Goal: Transaction & Acquisition: Purchase product/service

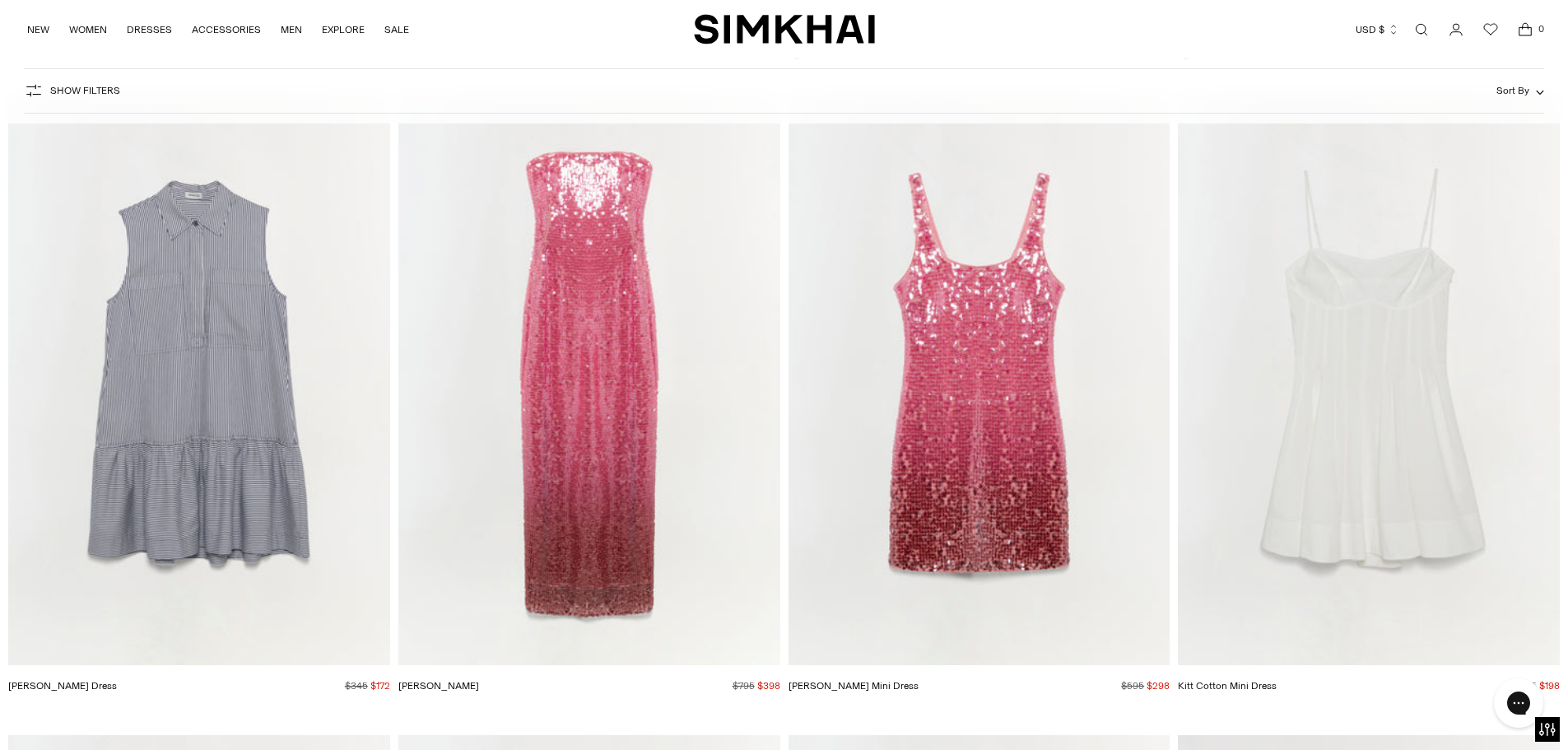
scroll to position [4118, 0]
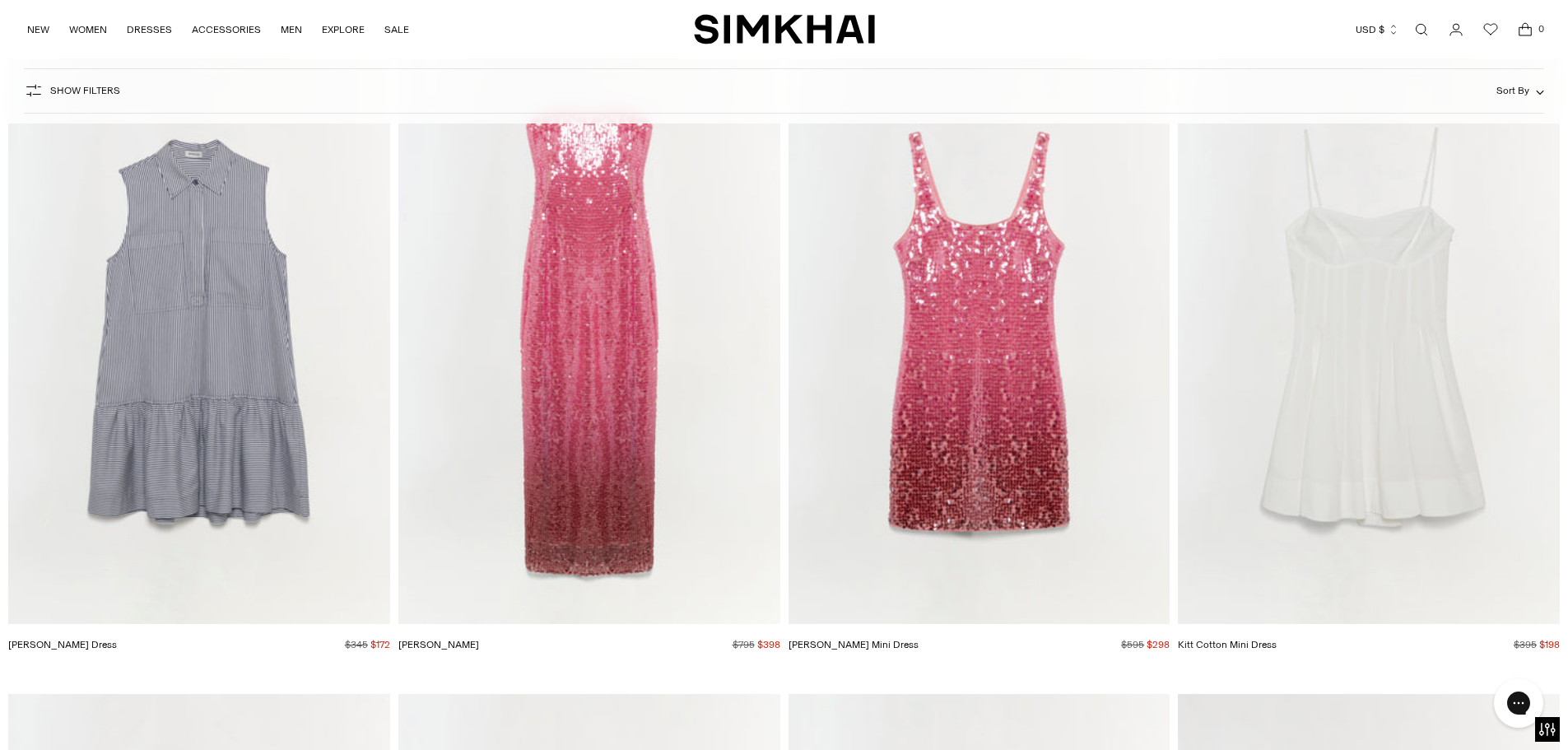
click at [0, 0] on img "Kitt Cotton Mini Dress" at bounding box center [0, 0] width 0 height 0
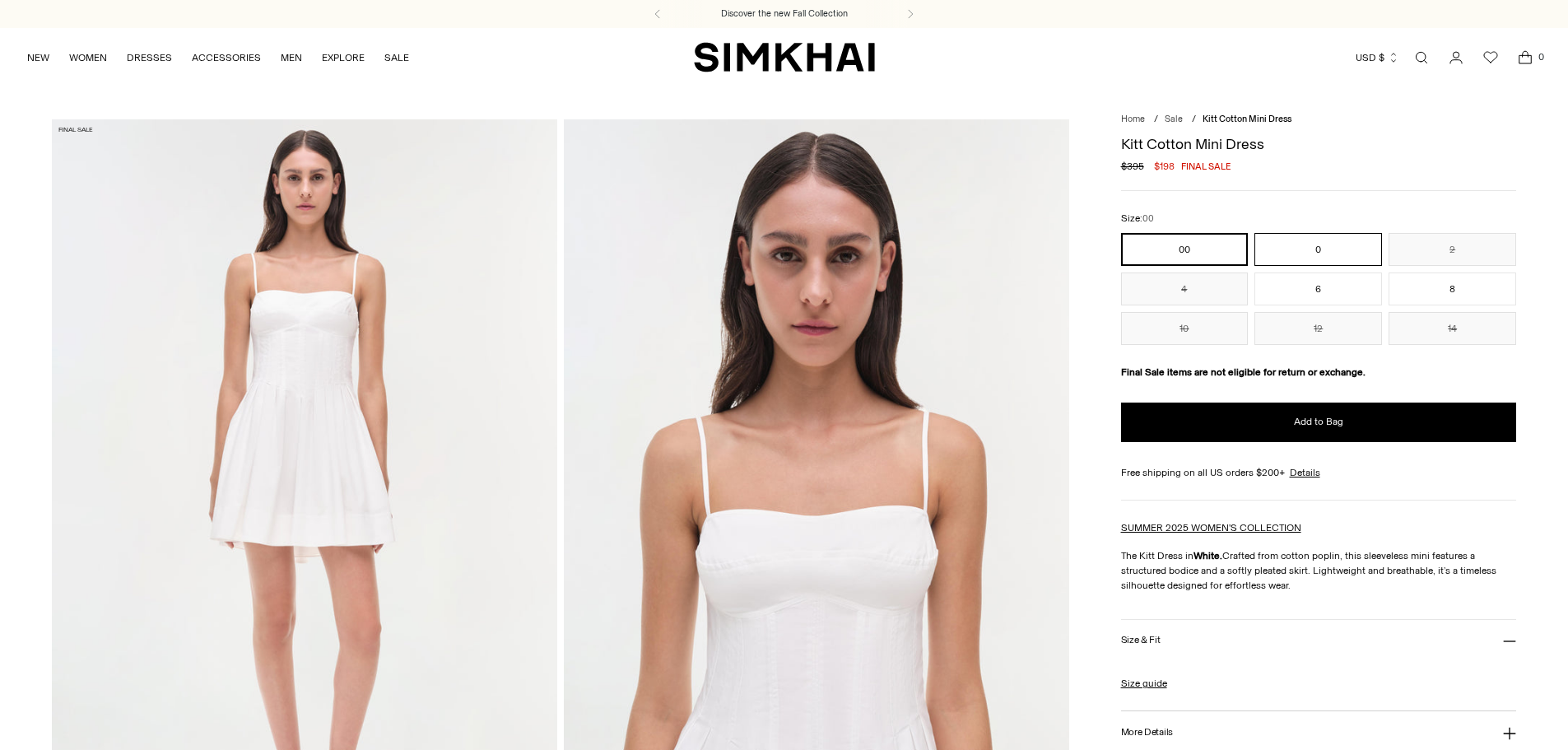
click at [1299, 242] on button "0" at bounding box center [1318, 249] width 128 height 33
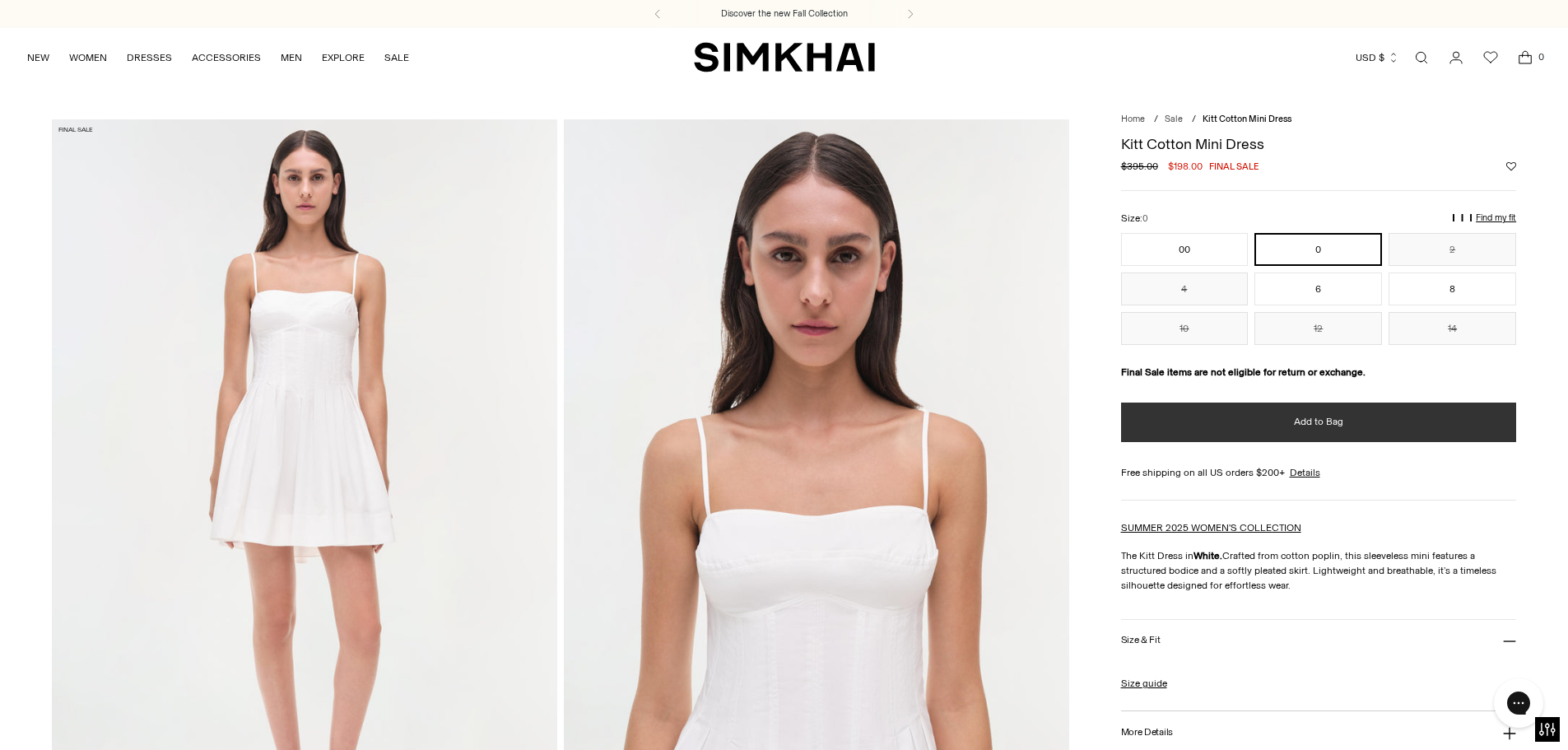
click at [1340, 430] on button "Add to Bag" at bounding box center [1319, 422] width 396 height 40
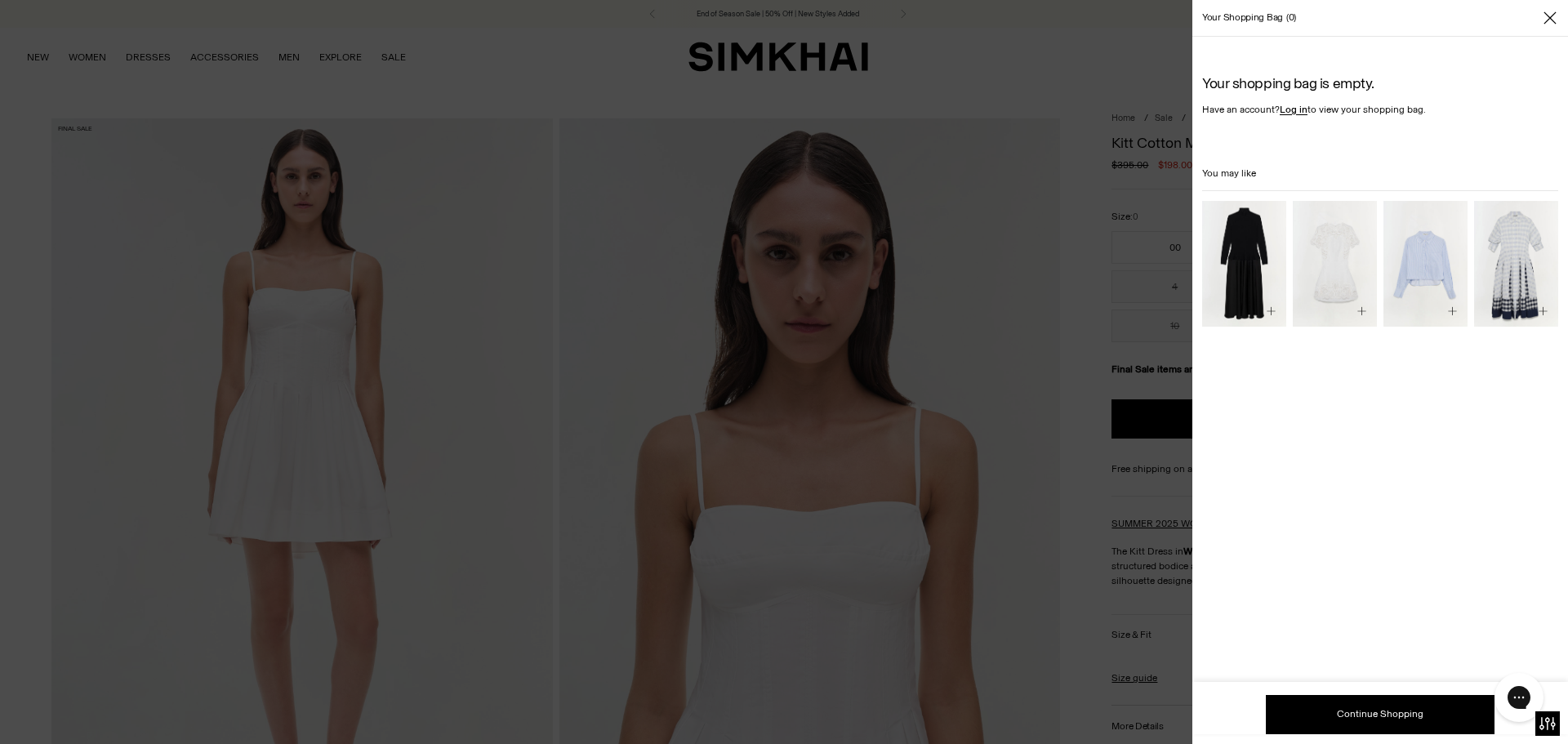
click at [428, 72] on div at bounding box center [784, 372] width 1568 height 744
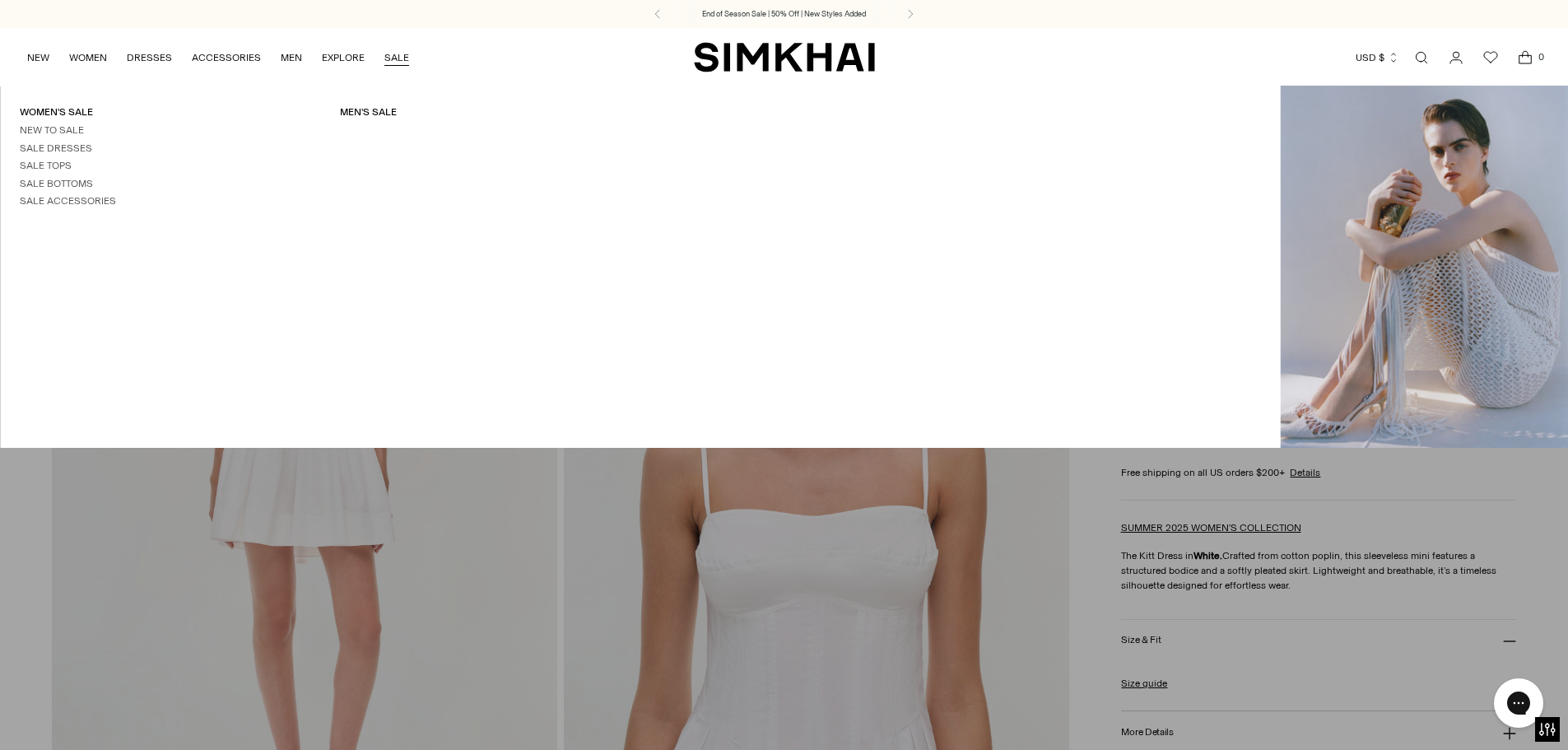
click at [387, 54] on link "SALE" at bounding box center [397, 57] width 25 height 36
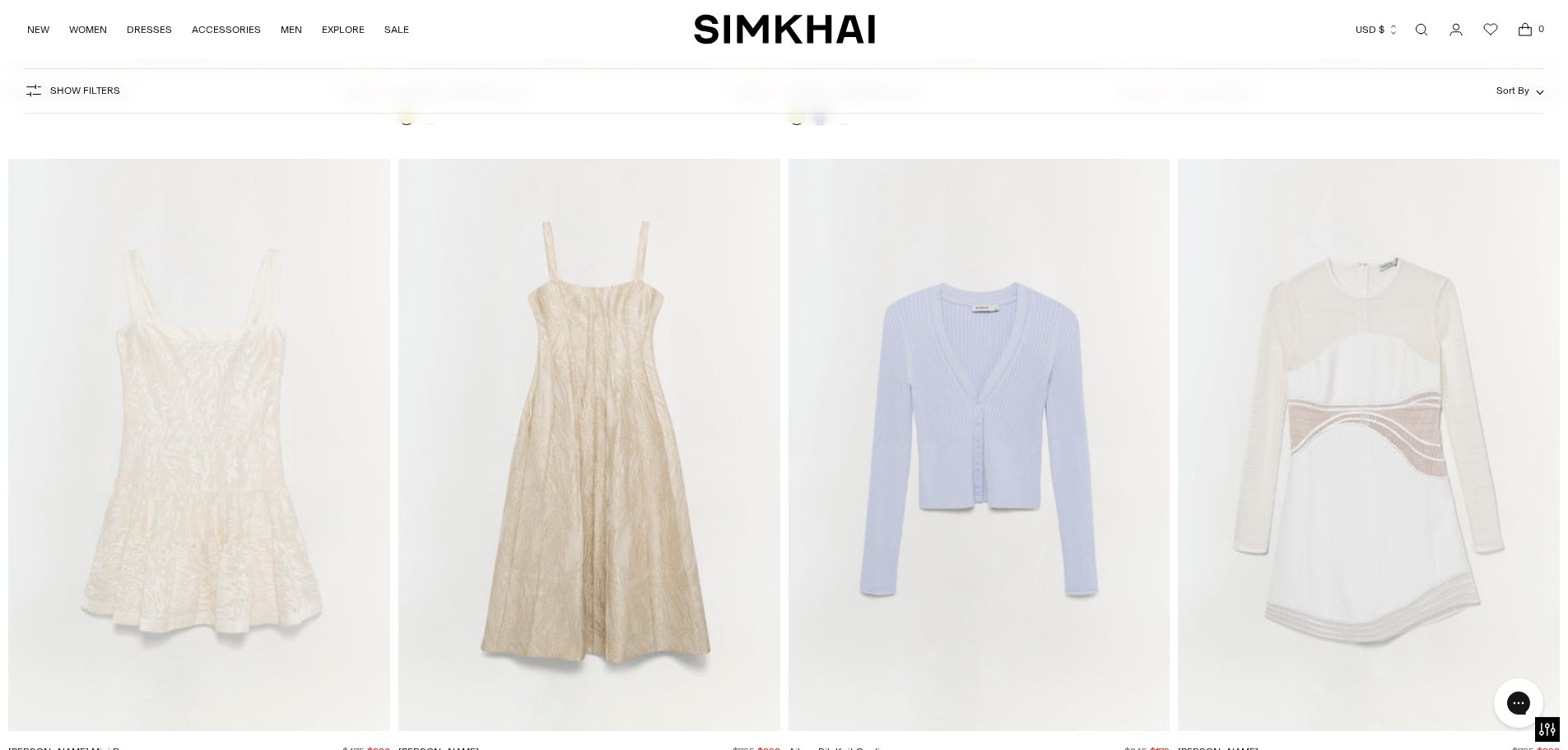
scroll to position [15893, 0]
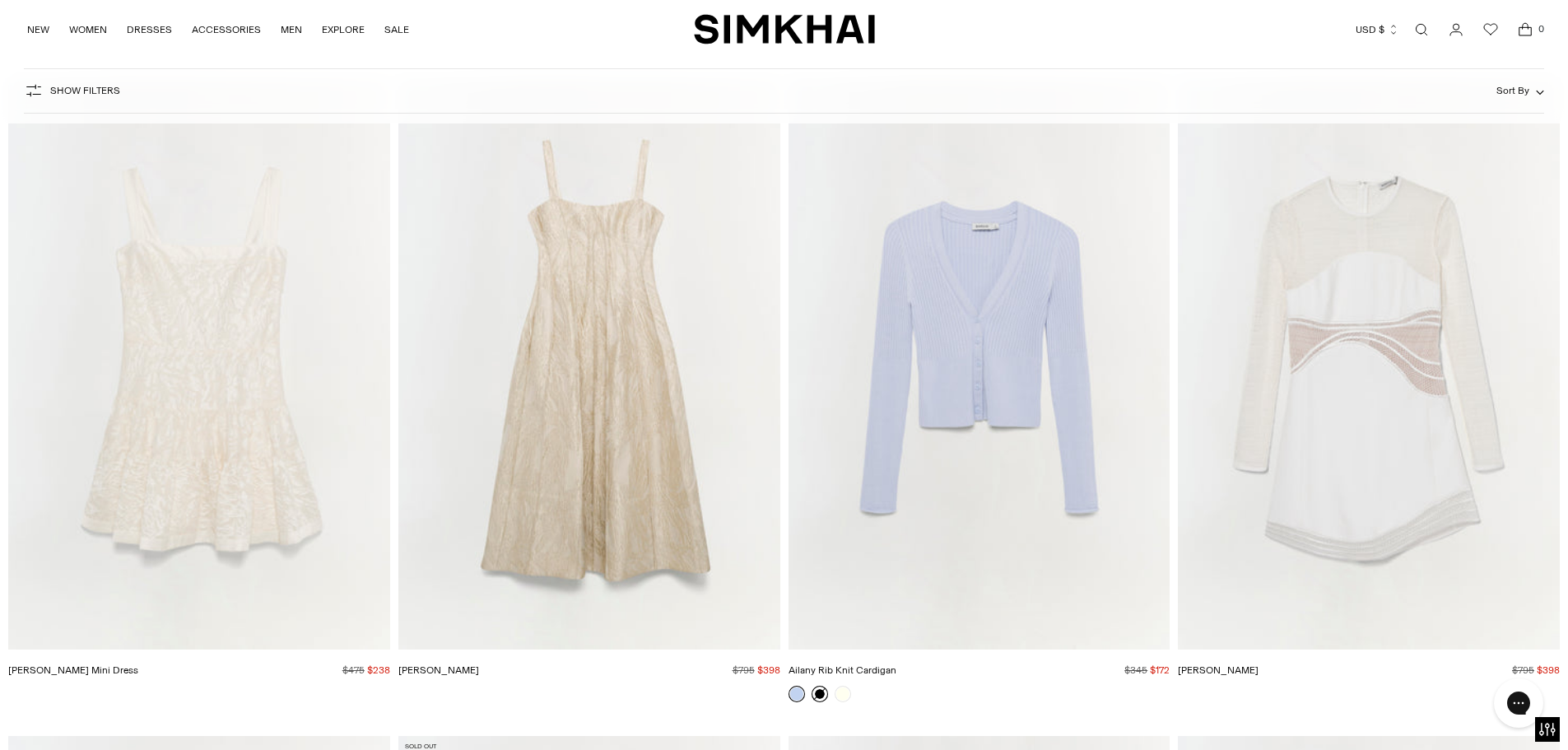
click at [819, 693] on link at bounding box center [819, 694] width 17 height 17
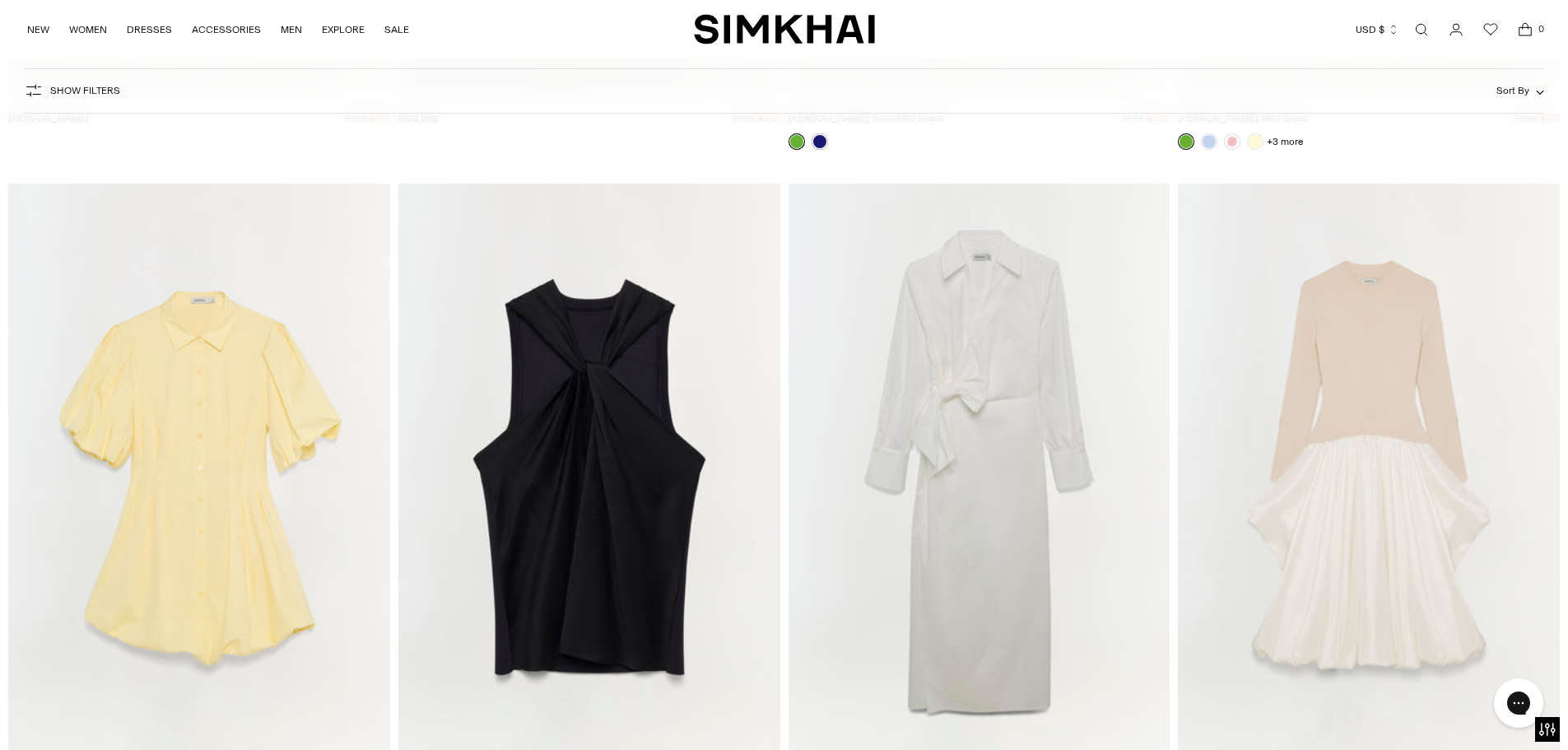
scroll to position [45952, 0]
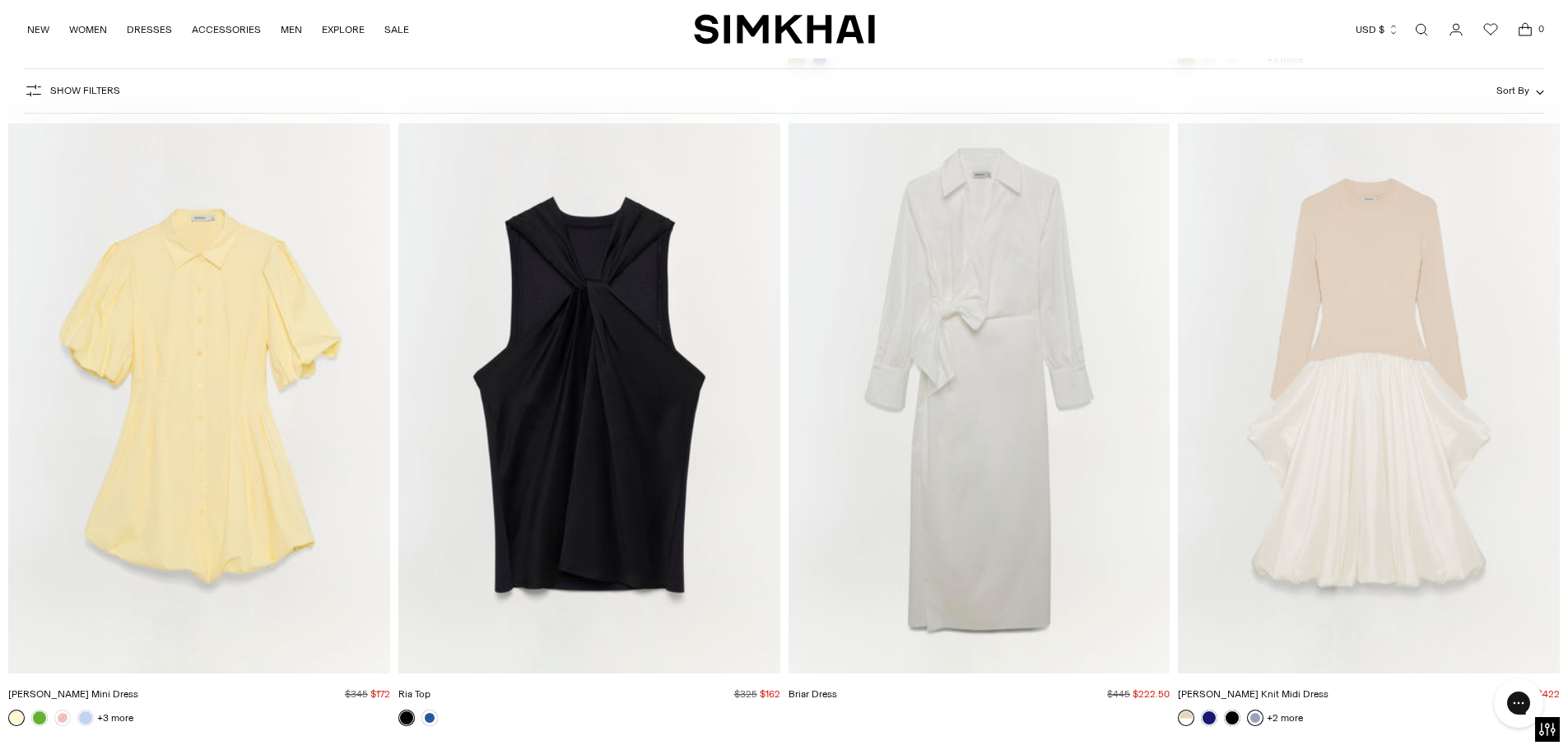
click at [1256, 720] on link at bounding box center [1255, 717] width 17 height 17
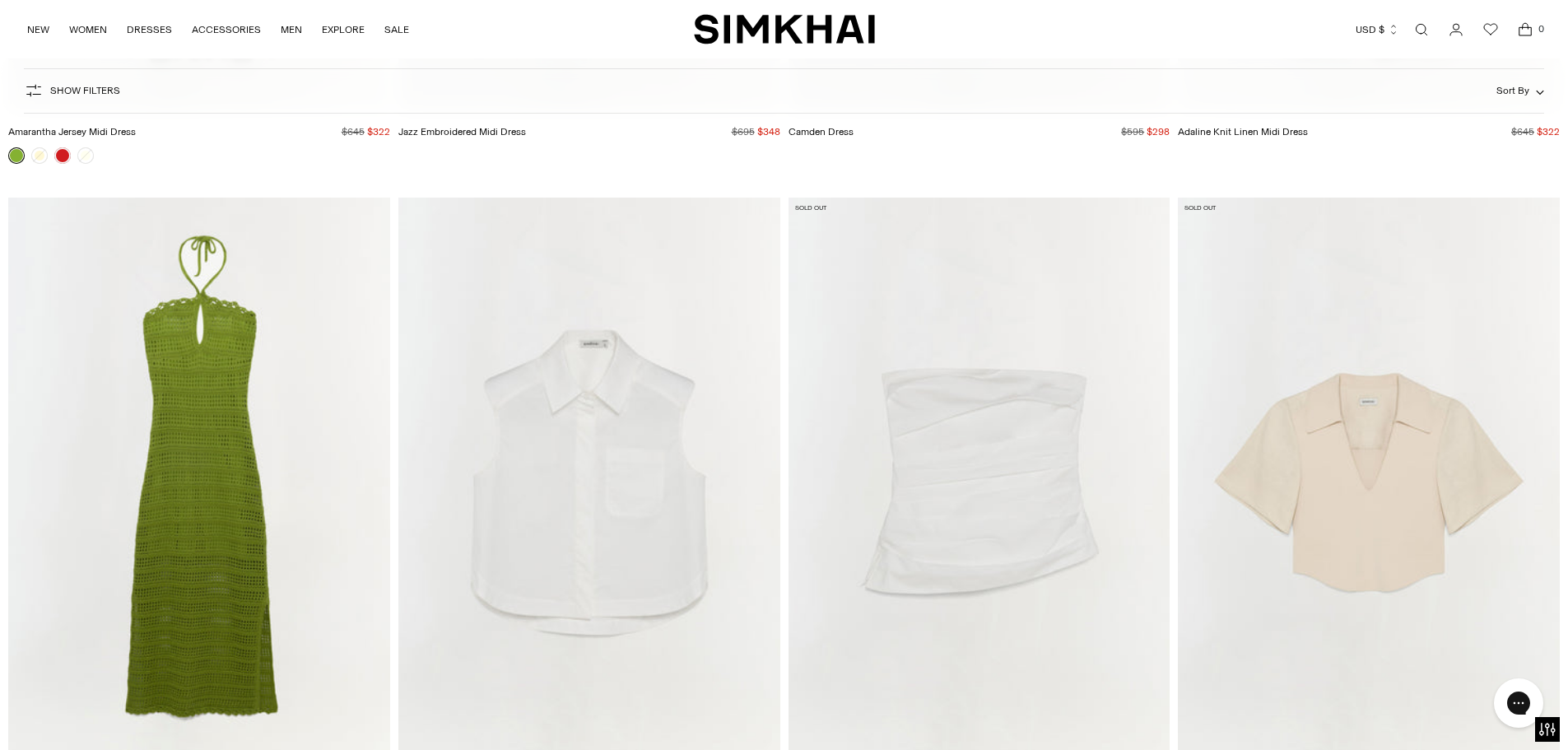
scroll to position [70821, 0]
